Goal: Find contact information: Find contact information

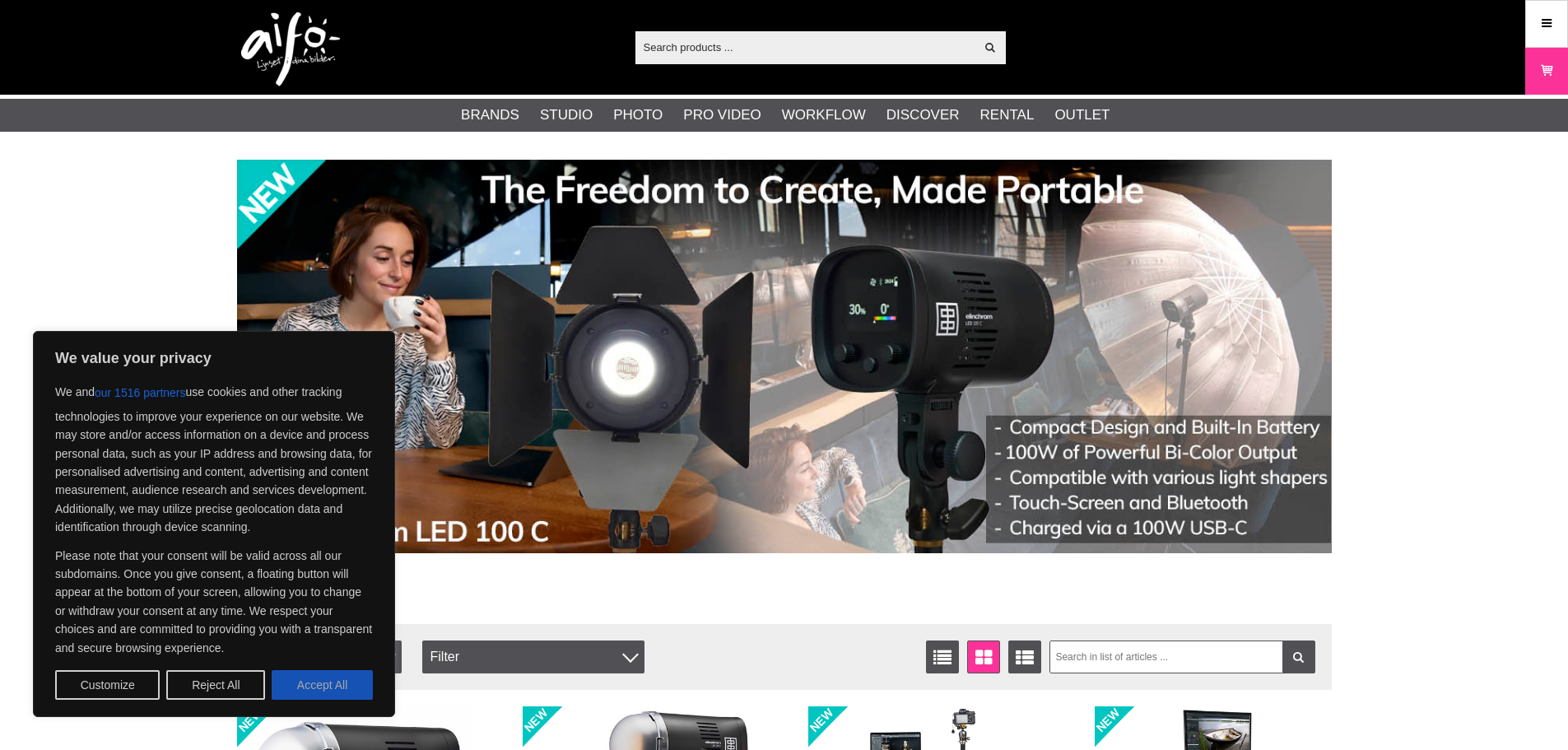
click at [284, 689] on button "Accept All" at bounding box center [322, 684] width 102 height 29
checkbox input "true"
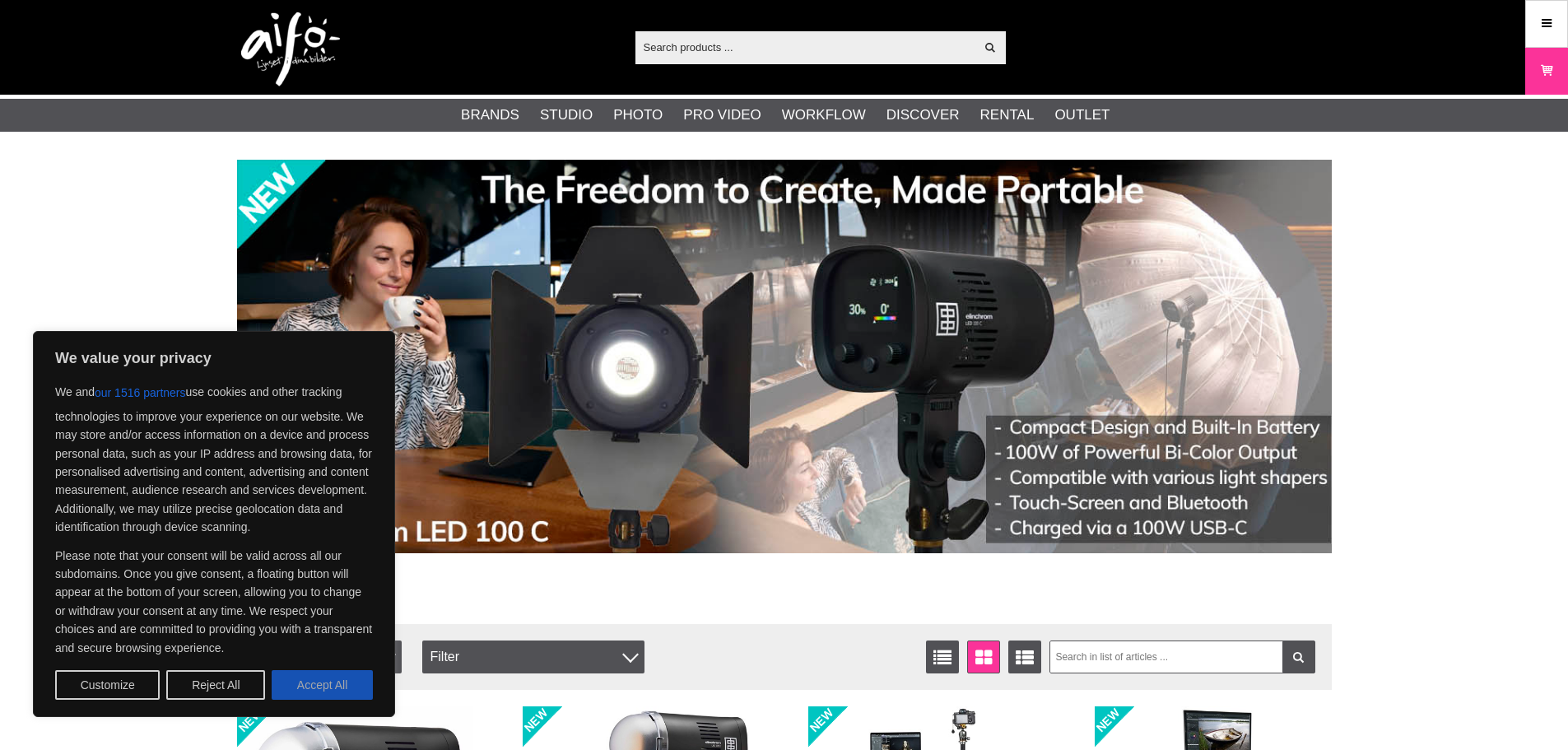
checkbox input "true"
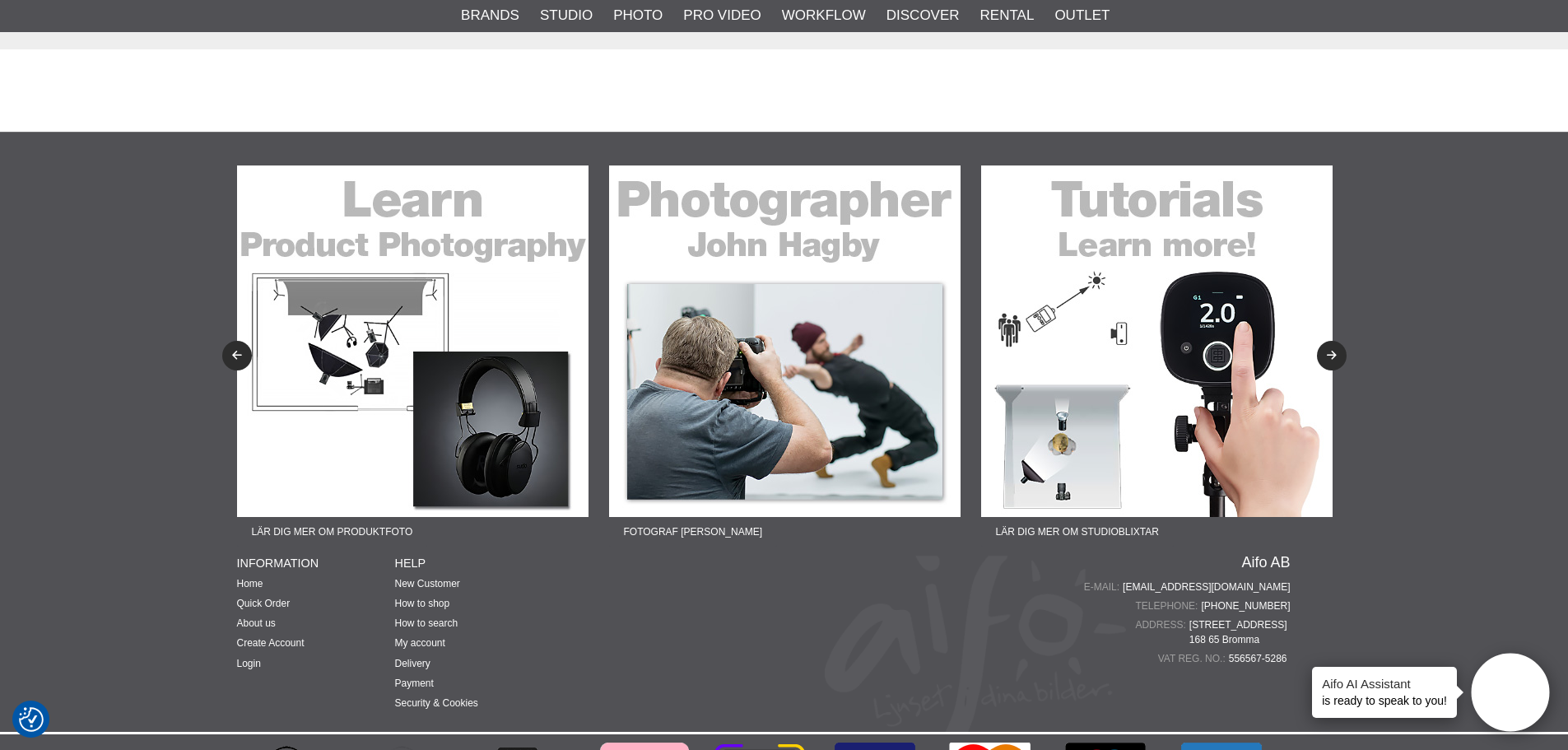
scroll to position [3999, 0]
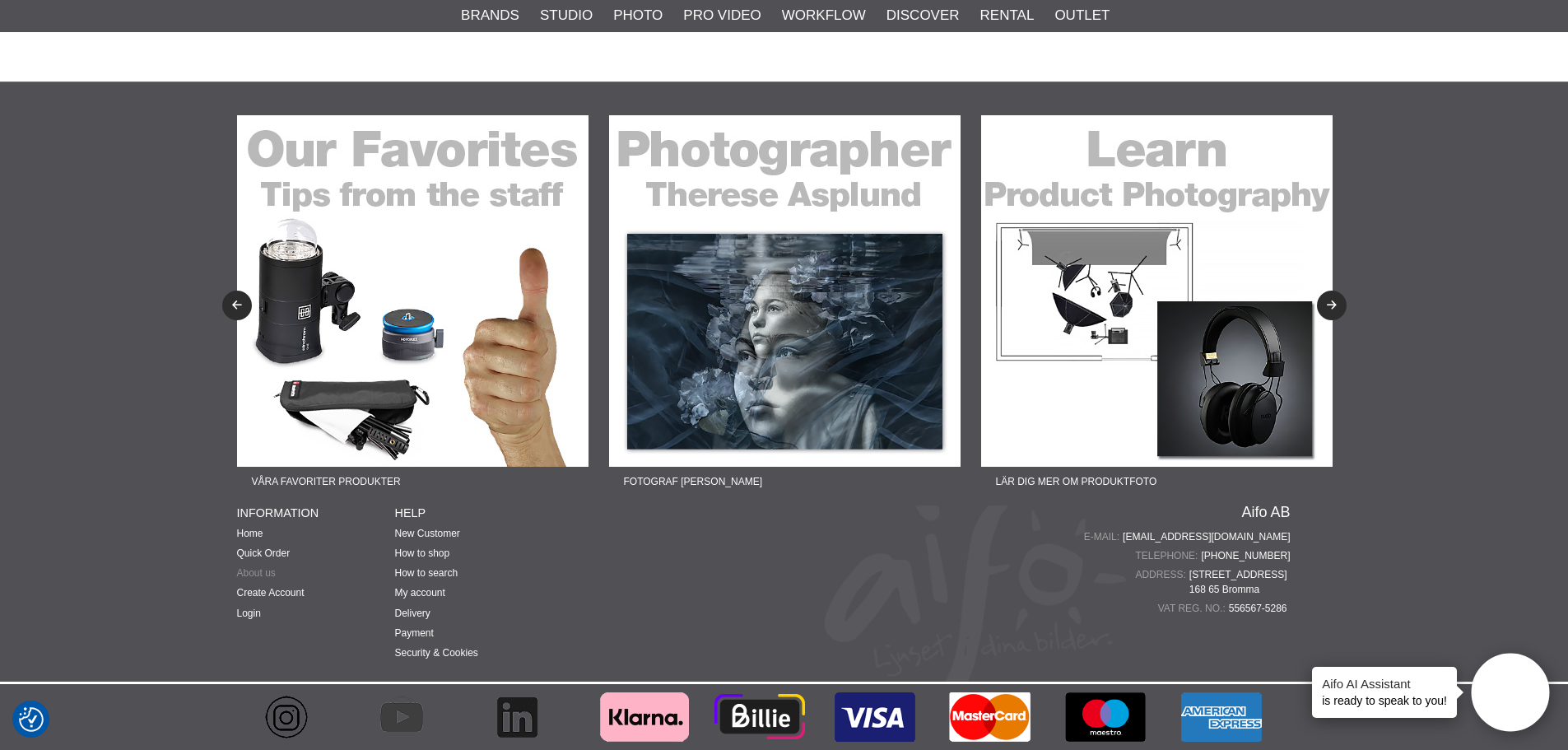
click at [270, 572] on link "About us" at bounding box center [256, 574] width 39 height 12
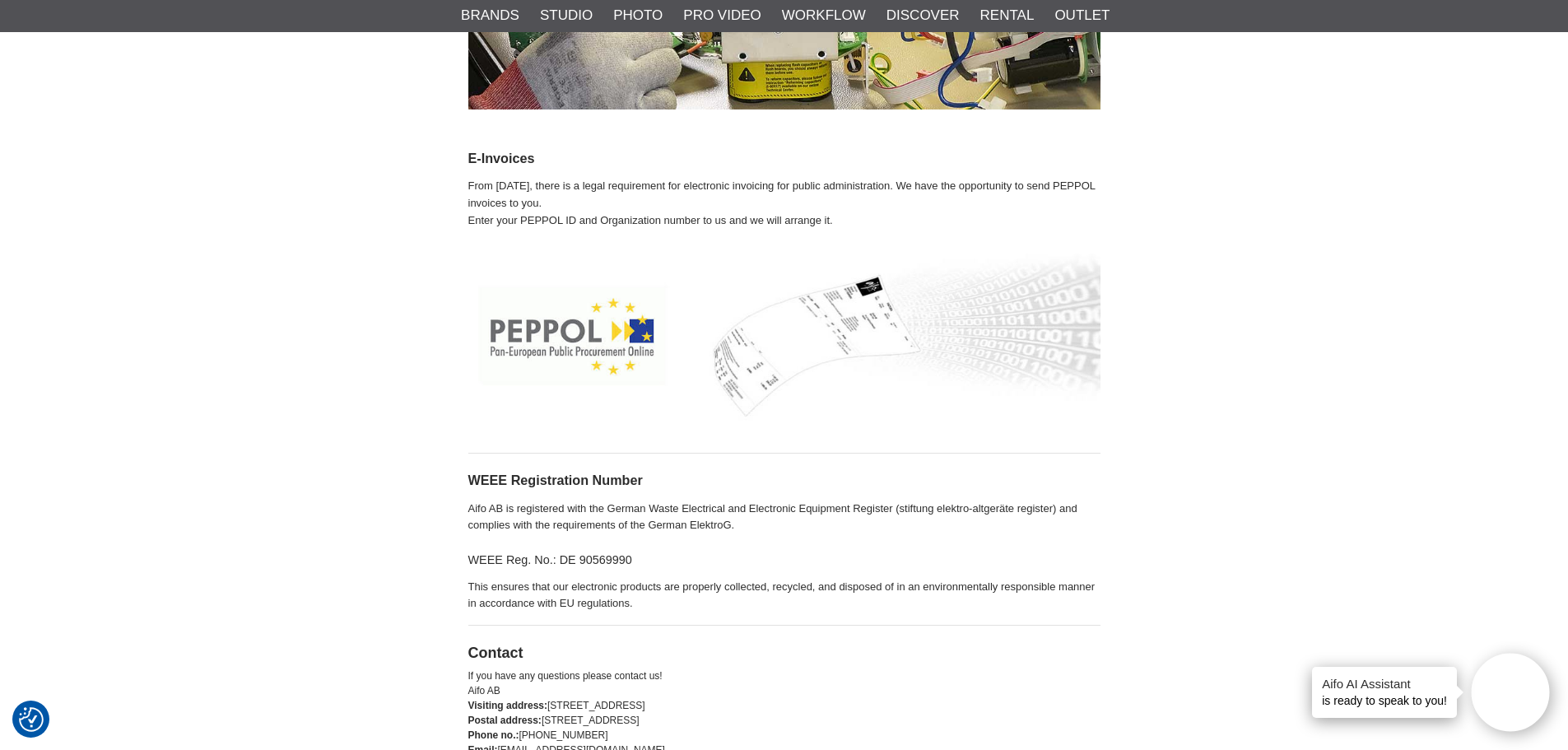
scroll to position [3459, 0]
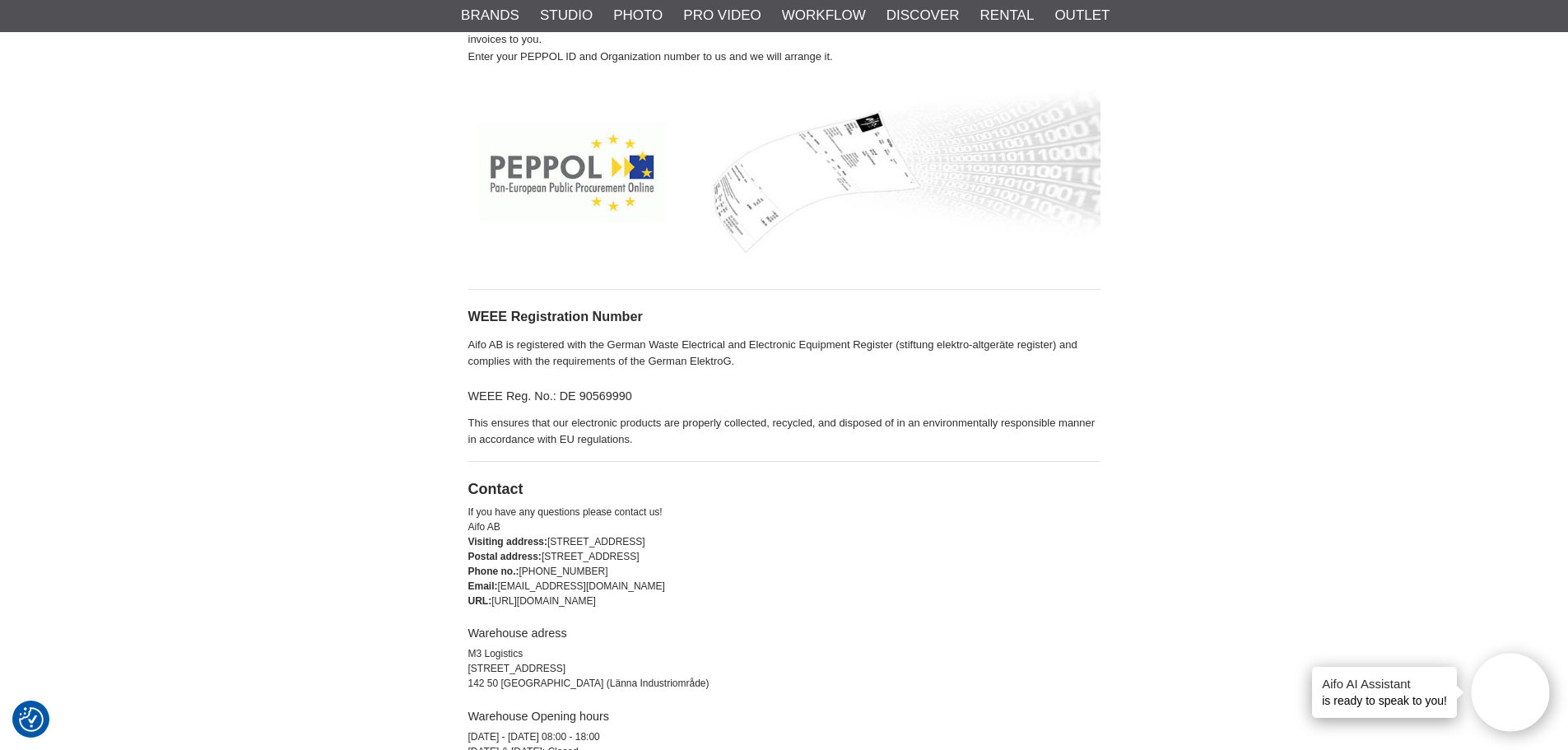
drag, startPoint x: 553, startPoint y: 533, endPoint x: 745, endPoint y: 542, distance: 192.2
click at [745, 542] on div "Visiting address: [STREET_ADDRESS]" at bounding box center [784, 542] width 632 height 15
drag, startPoint x: 693, startPoint y: 538, endPoint x: 413, endPoint y: 511, distance: 281.3
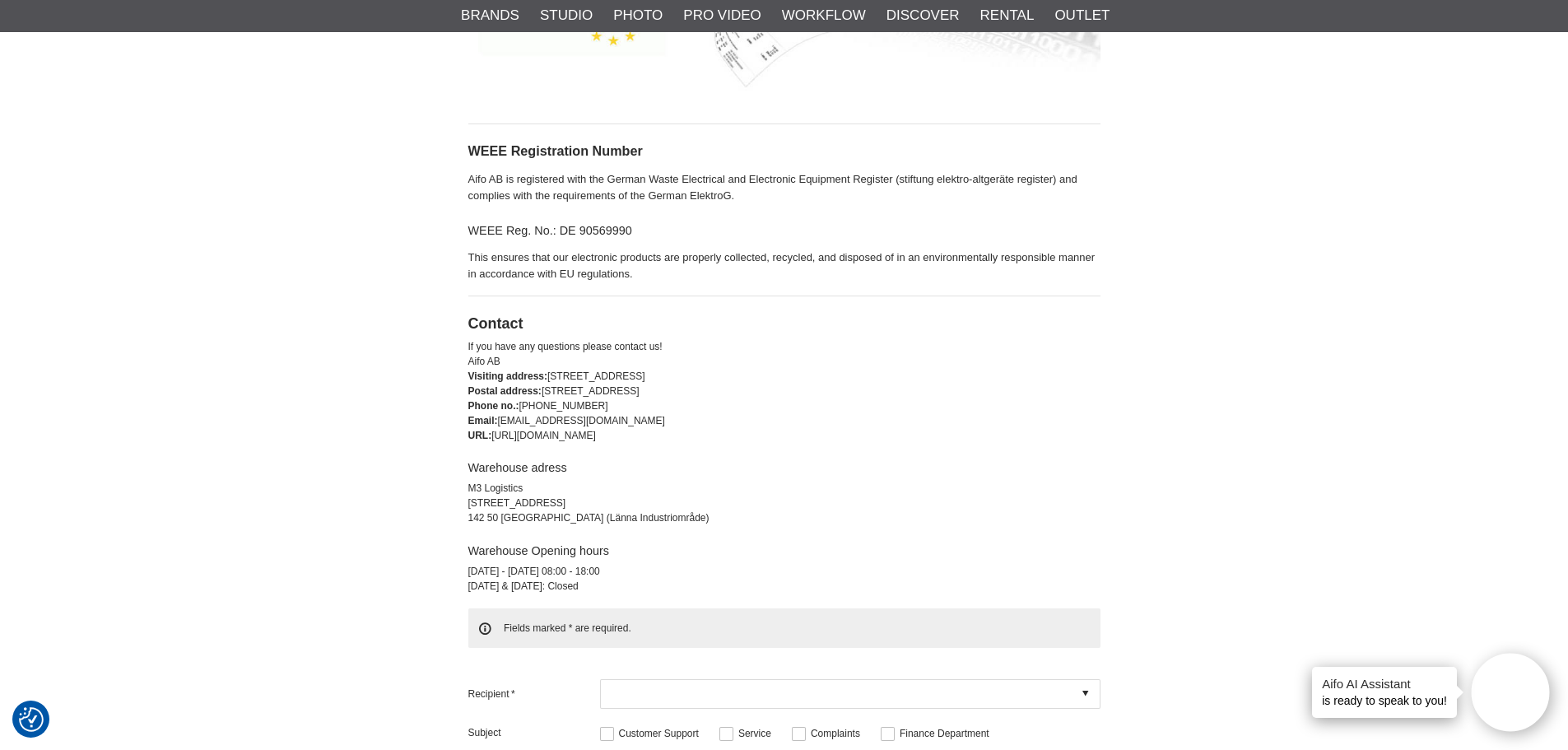
scroll to position [3623, 0]
drag, startPoint x: 462, startPoint y: 479, endPoint x: 669, endPoint y: 518, distance: 210.6
drag, startPoint x: 604, startPoint y: 511, endPoint x: 576, endPoint y: 465, distance: 53.9
click at [576, 465] on h4 "Warehouse adress" at bounding box center [784, 469] width 632 height 17
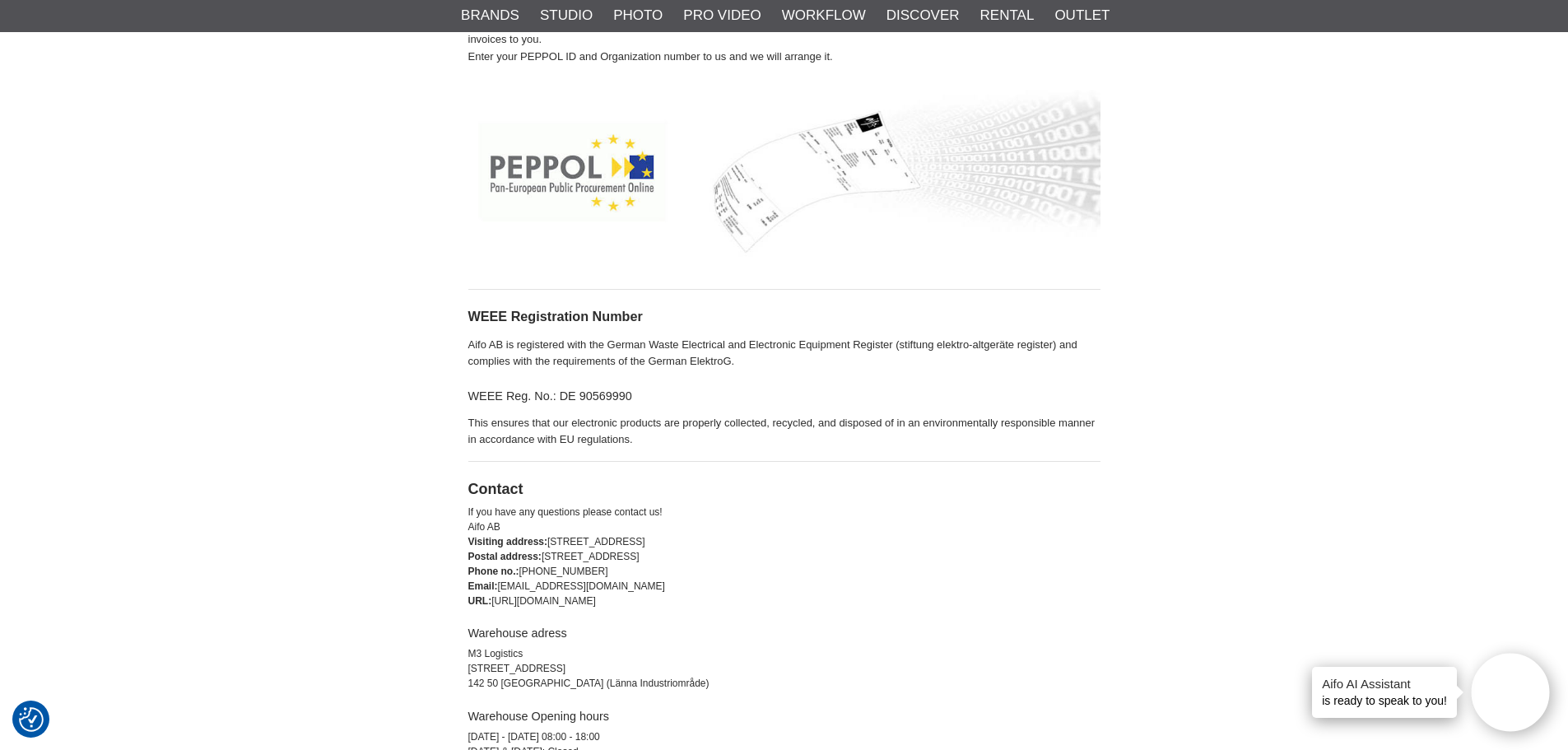
scroll to position [3541, 0]
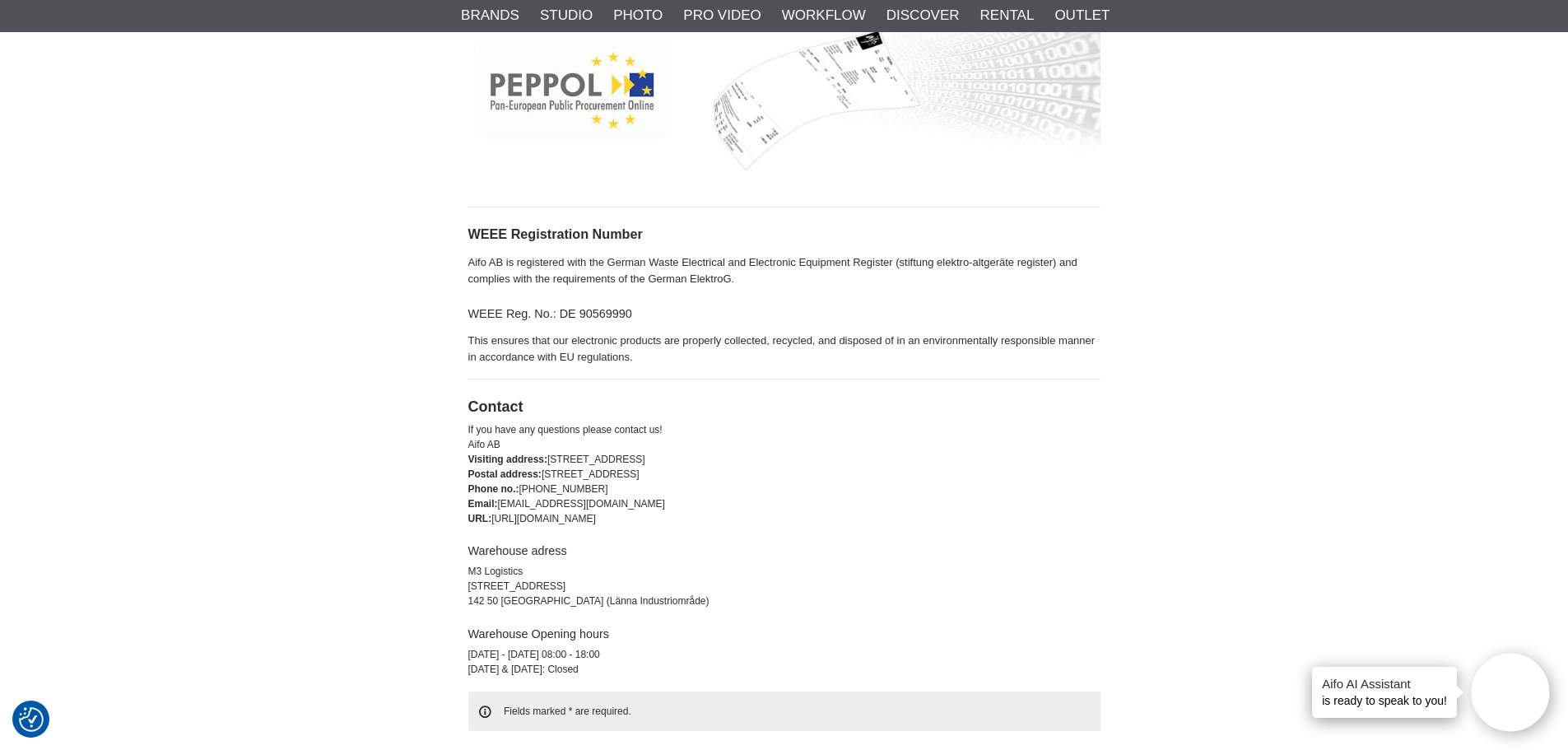
drag, startPoint x: 567, startPoint y: 454, endPoint x: 723, endPoint y: 454, distance: 156.0
click at [723, 454] on div "Visiting address: [STREET_ADDRESS]" at bounding box center [784, 459] width 632 height 15
copy div "[STREET_ADDRESS]"
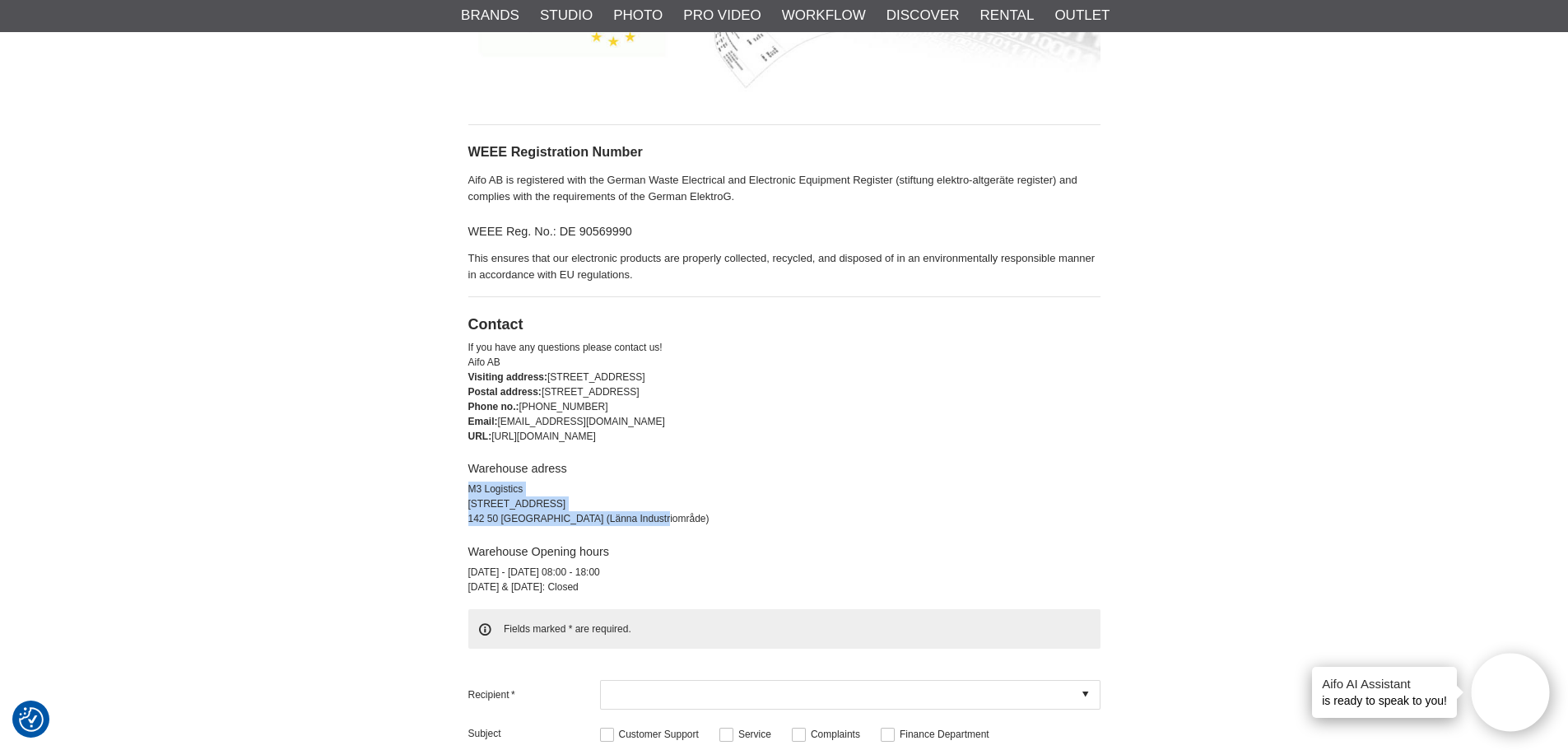
drag, startPoint x: 463, startPoint y: 482, endPoint x: 666, endPoint y: 513, distance: 205.4
copy div "M3 Logistics [STREET_ADDRESS] (Länna Industriområde)"
